Goal: Find specific page/section: Find specific page/section

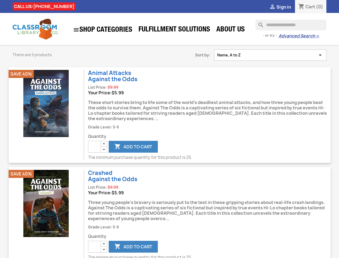
scroll to position [278, 0]
click at [169, 0] on div " Sign in shopping_cart Cart (0)" at bounding box center [237, 6] width 188 height 13
click at [102, 30] on link " SHOP CATEGORIES" at bounding box center [102, 30] width 65 height 12
click at [104, 144] on link "[MEDICAL_DATA] Friendly" at bounding box center [120, 141] width 90 height 16
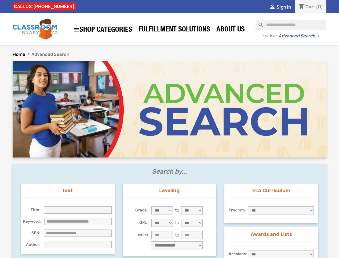
click at [104, 149] on link "[MEDICAL_DATA] Friendly" at bounding box center [120, 141] width 90 height 16
click at [134, 147] on link "[MEDICAL_DATA] Friendly" at bounding box center [120, 141] width 90 height 16
click at [104, 243] on input "text" at bounding box center [78, 244] width 68 height 7
click at [104, 249] on div "Text Title: Keyword: ISBN: Author:" at bounding box center [68, 218] width 94 height 70
click at [134, 246] on div "**********" at bounding box center [167, 245] width 71 height 8
